Goal: Task Accomplishment & Management: Manage account settings

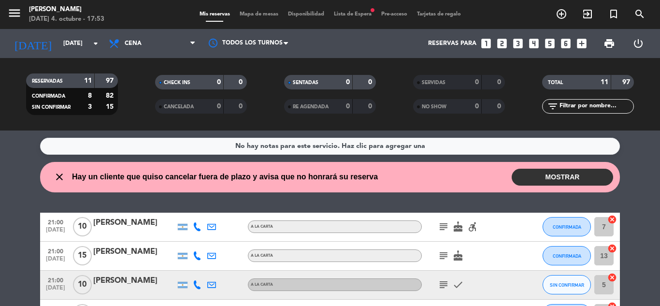
click at [577, 184] on button "MOSTRAR" at bounding box center [562, 177] width 101 height 17
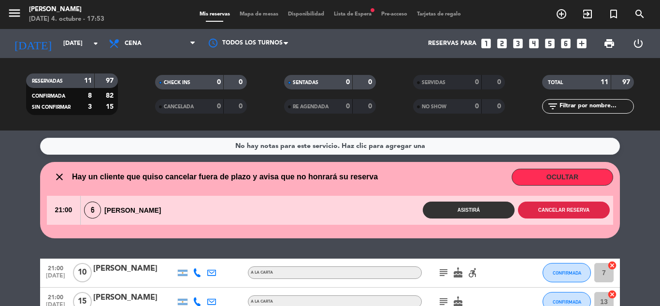
click at [582, 208] on button "Cancelar reserva" at bounding box center [564, 209] width 92 height 17
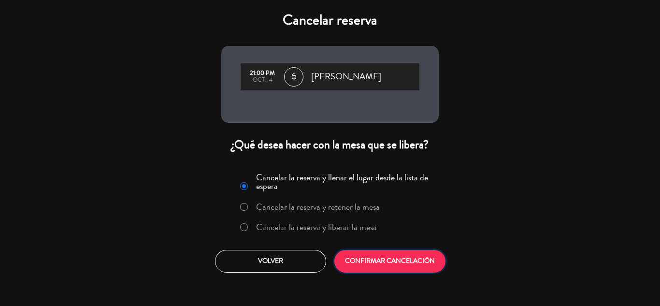
click at [417, 264] on button "CONFIRMAR CANCELACIÓN" at bounding box center [389, 261] width 111 height 23
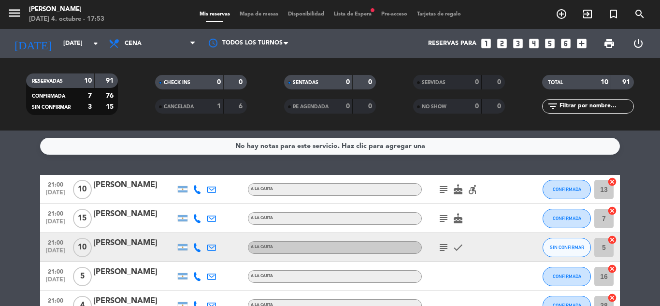
click at [445, 185] on icon "subject" at bounding box center [444, 190] width 12 height 12
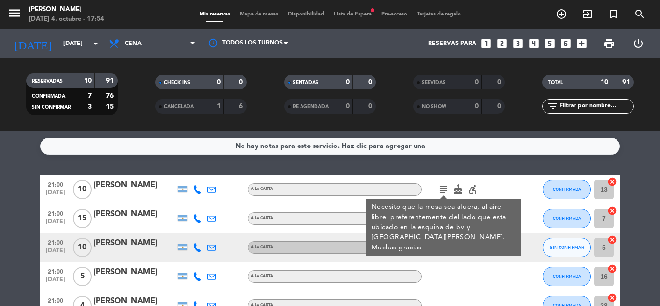
click at [445, 185] on icon "subject" at bounding box center [444, 190] width 12 height 12
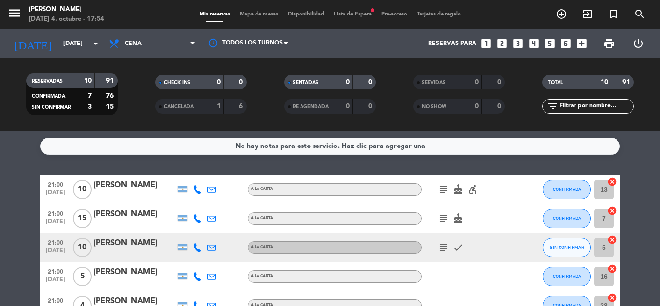
click at [449, 214] on icon "subject" at bounding box center [444, 219] width 12 height 12
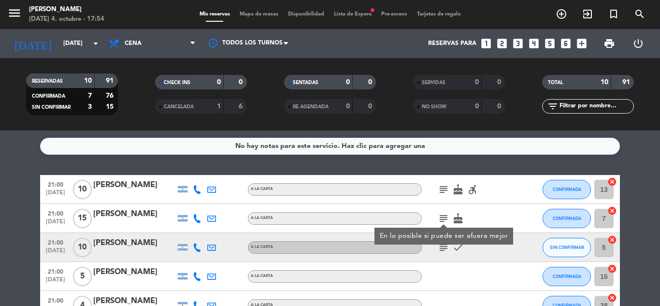
click at [443, 219] on icon "subject" at bounding box center [444, 219] width 12 height 12
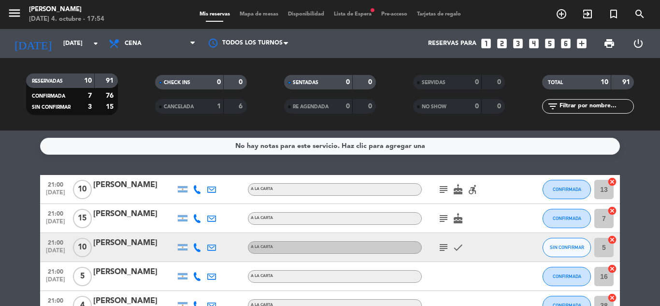
click at [441, 245] on icon "subject" at bounding box center [444, 248] width 12 height 12
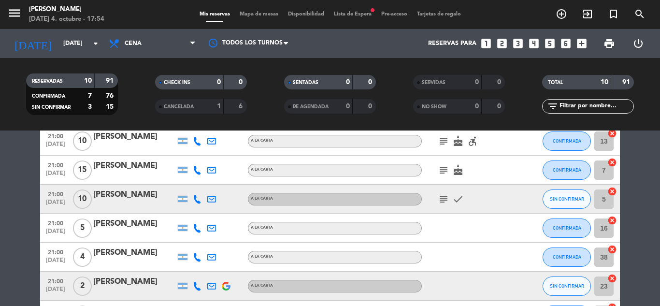
click at [443, 199] on icon "subject" at bounding box center [444, 199] width 12 height 12
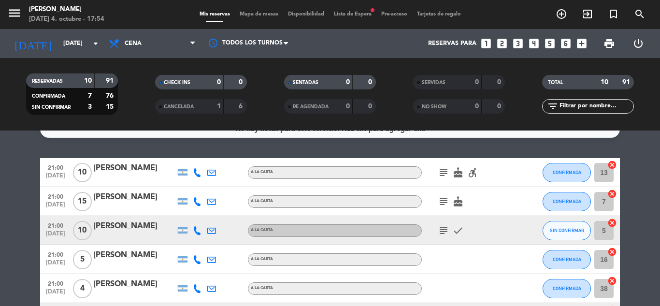
scroll to position [0, 0]
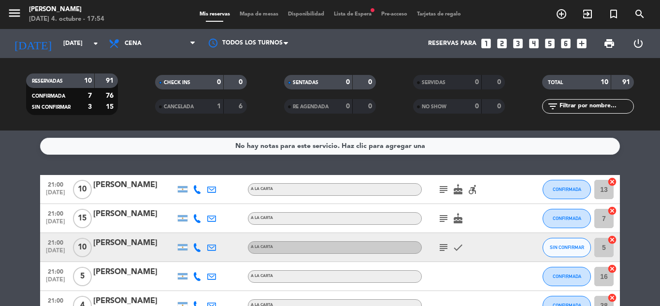
click at [502, 242] on div "subject check" at bounding box center [465, 247] width 87 height 29
click at [473, 187] on icon "accessible_forward" at bounding box center [473, 190] width 12 height 12
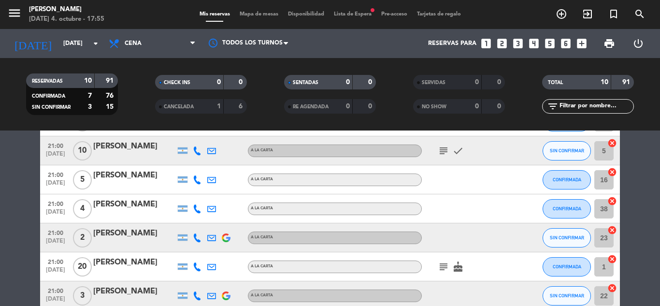
click at [442, 264] on icon "subject" at bounding box center [444, 267] width 12 height 12
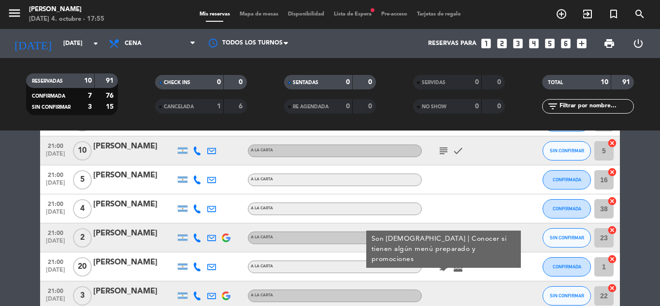
click at [442, 264] on icon "subject" at bounding box center [444, 267] width 12 height 12
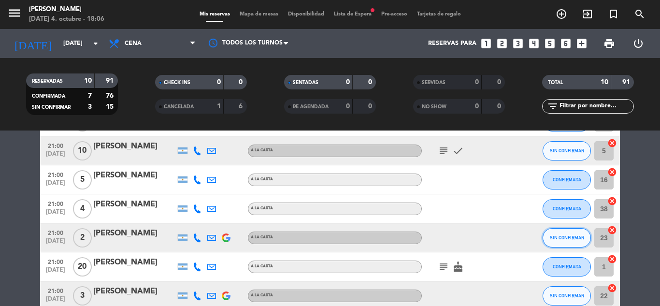
click at [575, 241] on button "SIN CONFIRMAR" at bounding box center [567, 237] width 48 height 19
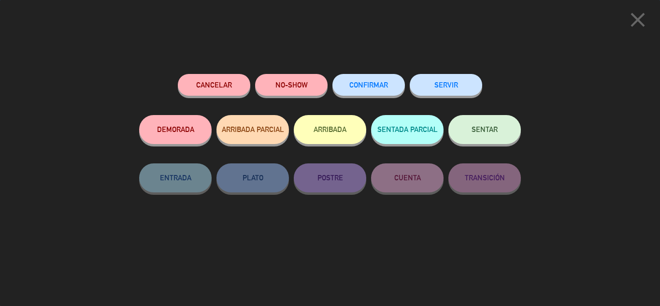
click at [372, 81] on button "CONFIRMAR" at bounding box center [368, 85] width 72 height 22
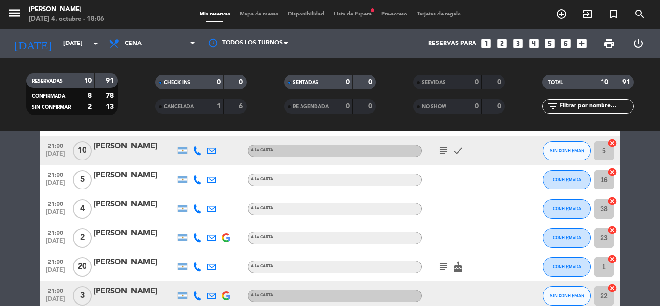
scroll to position [48, 0]
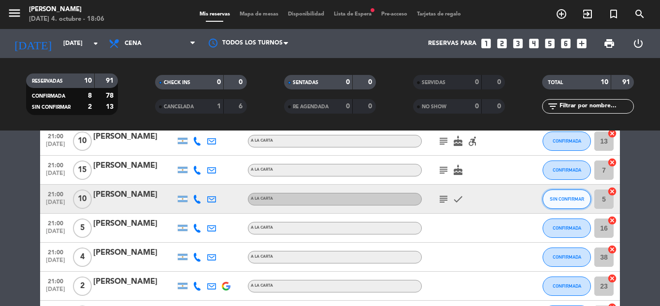
click at [550, 195] on button "SIN CONFIRMAR" at bounding box center [567, 198] width 48 height 19
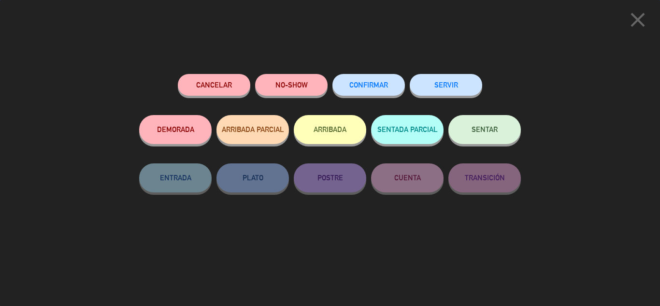
click at [357, 86] on span "CONFIRMAR" at bounding box center [368, 85] width 39 height 8
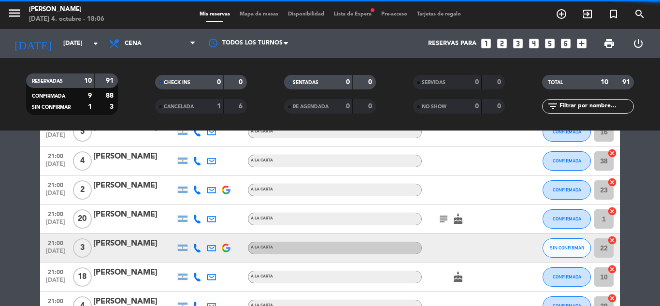
scroll to position [145, 0]
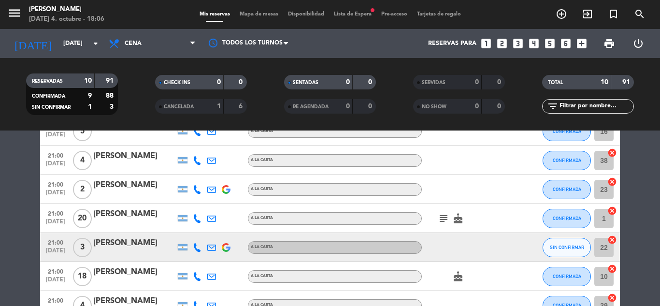
click at [550, 261] on div "21:00 [DATE] 3 [PERSON_NAME] A LA CARTA SIN CONFIRMAR 22 cancel" at bounding box center [330, 247] width 580 height 29
click at [566, 230] on div "CONFIRMADA" at bounding box center [567, 218] width 48 height 29
click at [573, 244] on span "SIN CONFIRMAR" at bounding box center [567, 246] width 34 height 5
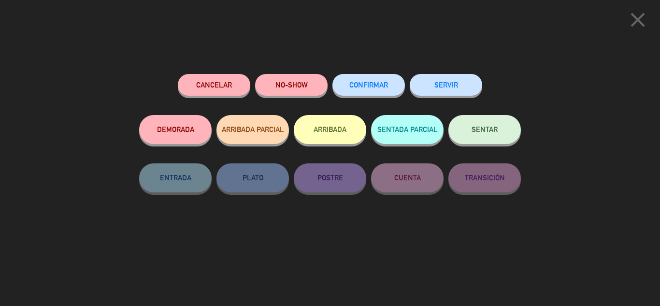
click at [366, 87] on span "CONFIRMAR" at bounding box center [368, 85] width 39 height 8
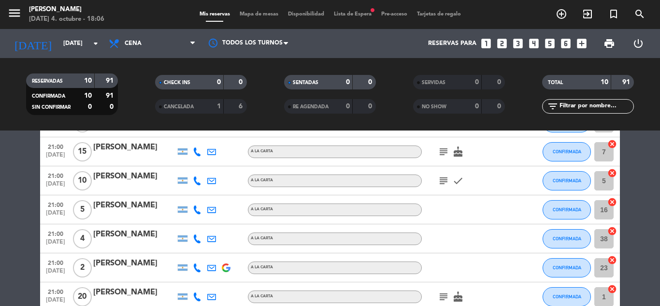
scroll to position [0, 0]
